Goal: Use online tool/utility: Utilize a website feature to perform a specific function

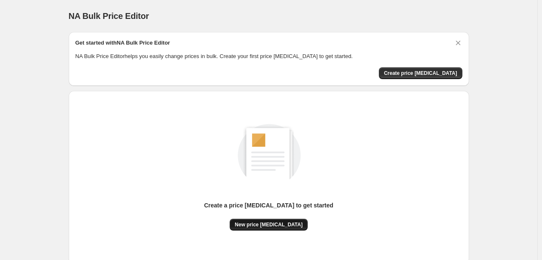
click at [275, 222] on span "New price [MEDICAL_DATA]" at bounding box center [269, 225] width 68 height 7
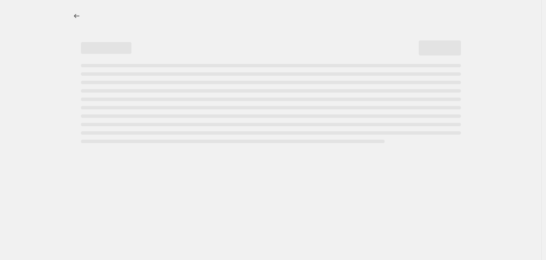
select select "percentage"
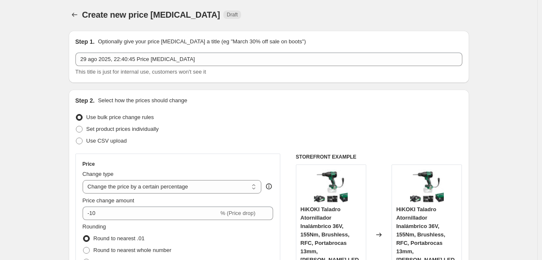
scroll to position [169, 0]
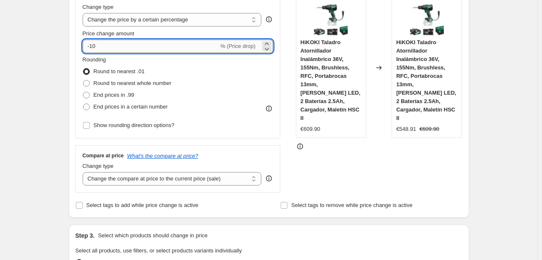
click at [153, 46] on input "-10" at bounding box center [151, 46] width 136 height 13
type input "-1"
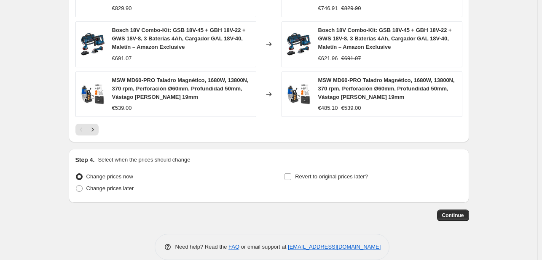
scroll to position [646, 0]
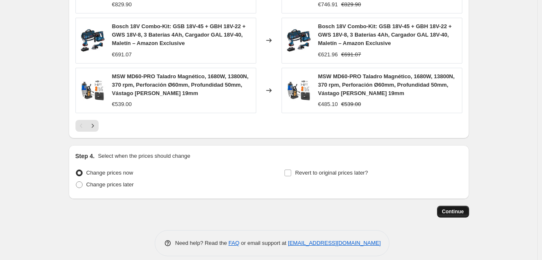
type input "-30"
click at [457, 209] on span "Continue" at bounding box center [453, 212] width 22 height 7
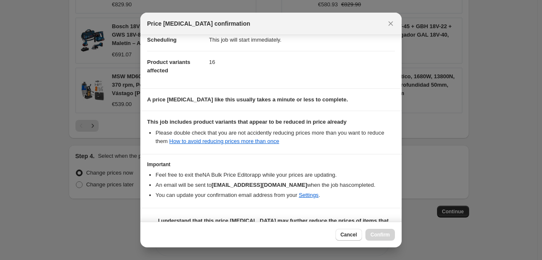
scroll to position [94, 0]
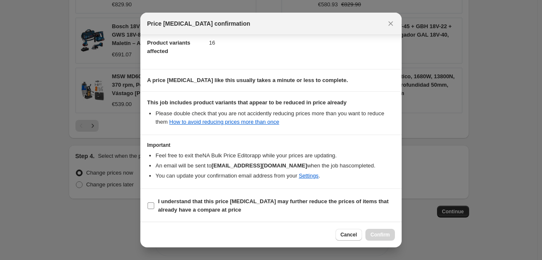
click at [153, 204] on input "I understand that this price [MEDICAL_DATA] may further reduce the prices of it…" at bounding box center [151, 206] width 7 height 7
checkbox input "true"
click at [374, 236] on span "Confirm" at bounding box center [379, 235] width 19 height 7
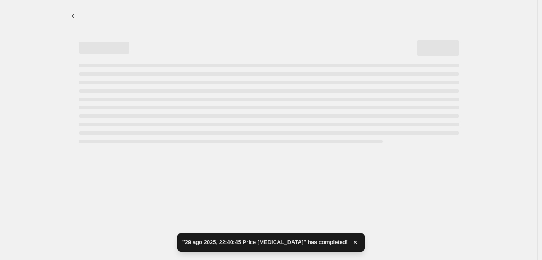
select select "percentage"
